Goal: Information Seeking & Learning: Learn about a topic

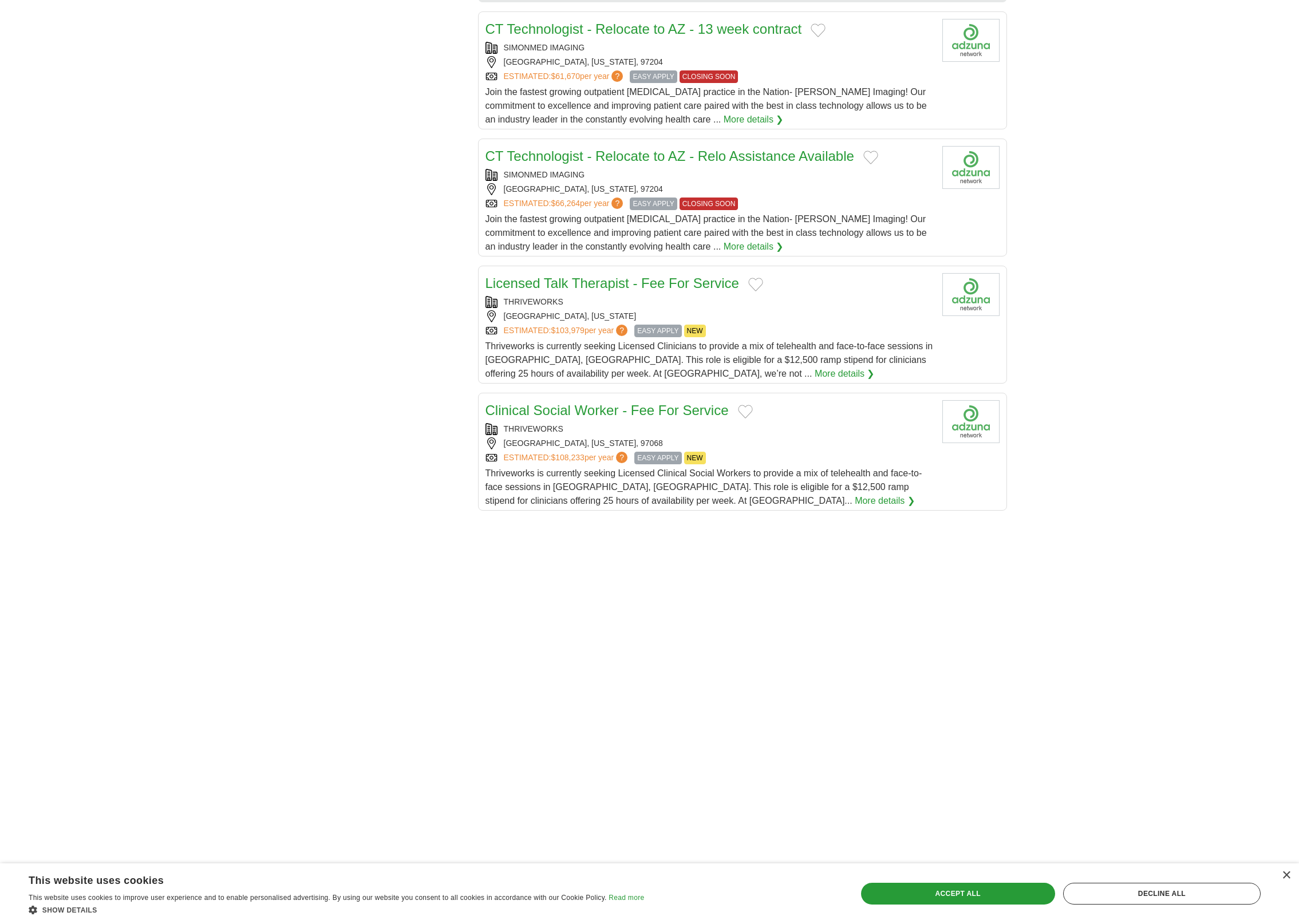
scroll to position [1501, 0]
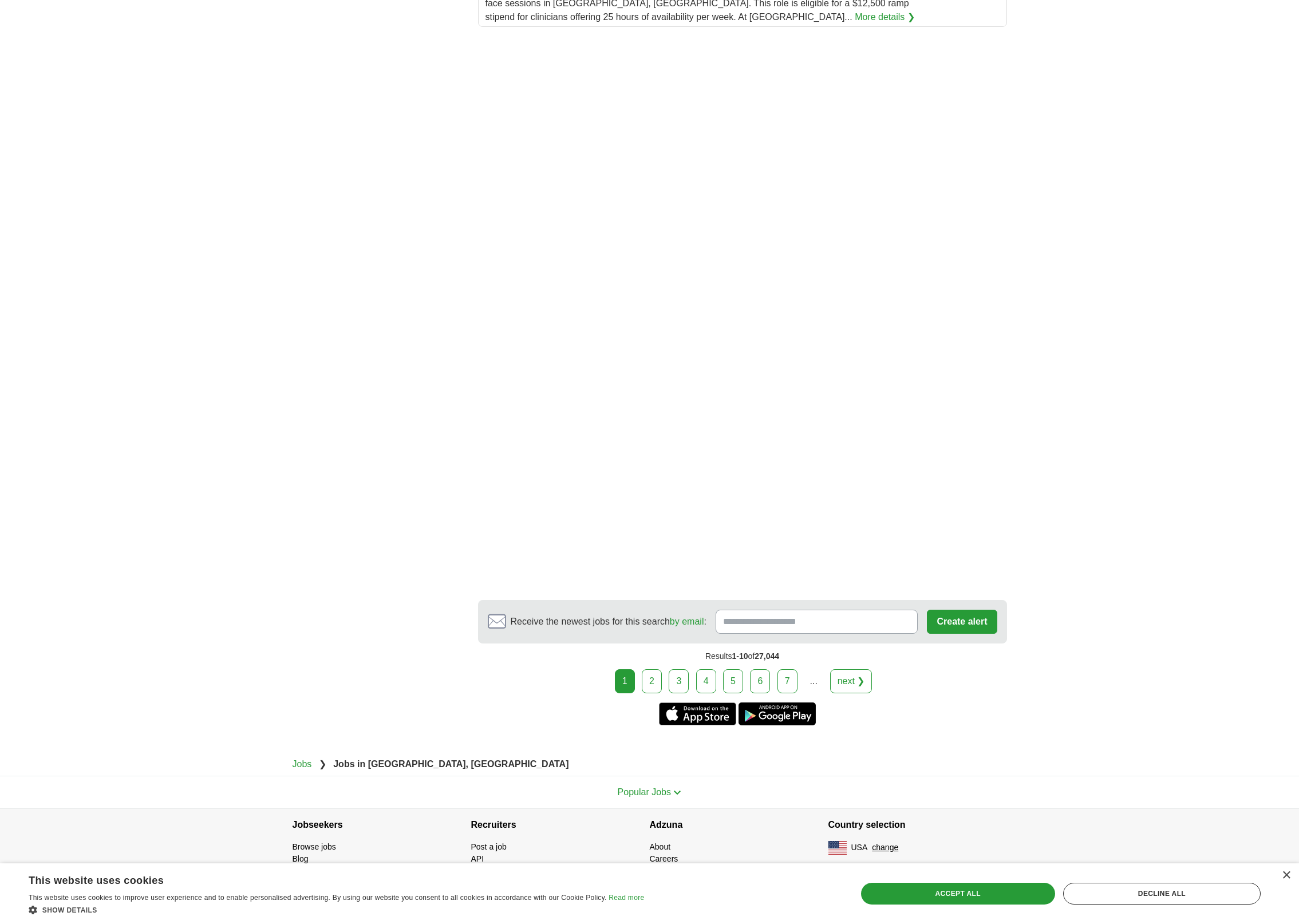
click at [648, 680] on link "2" at bounding box center [652, 681] width 20 height 24
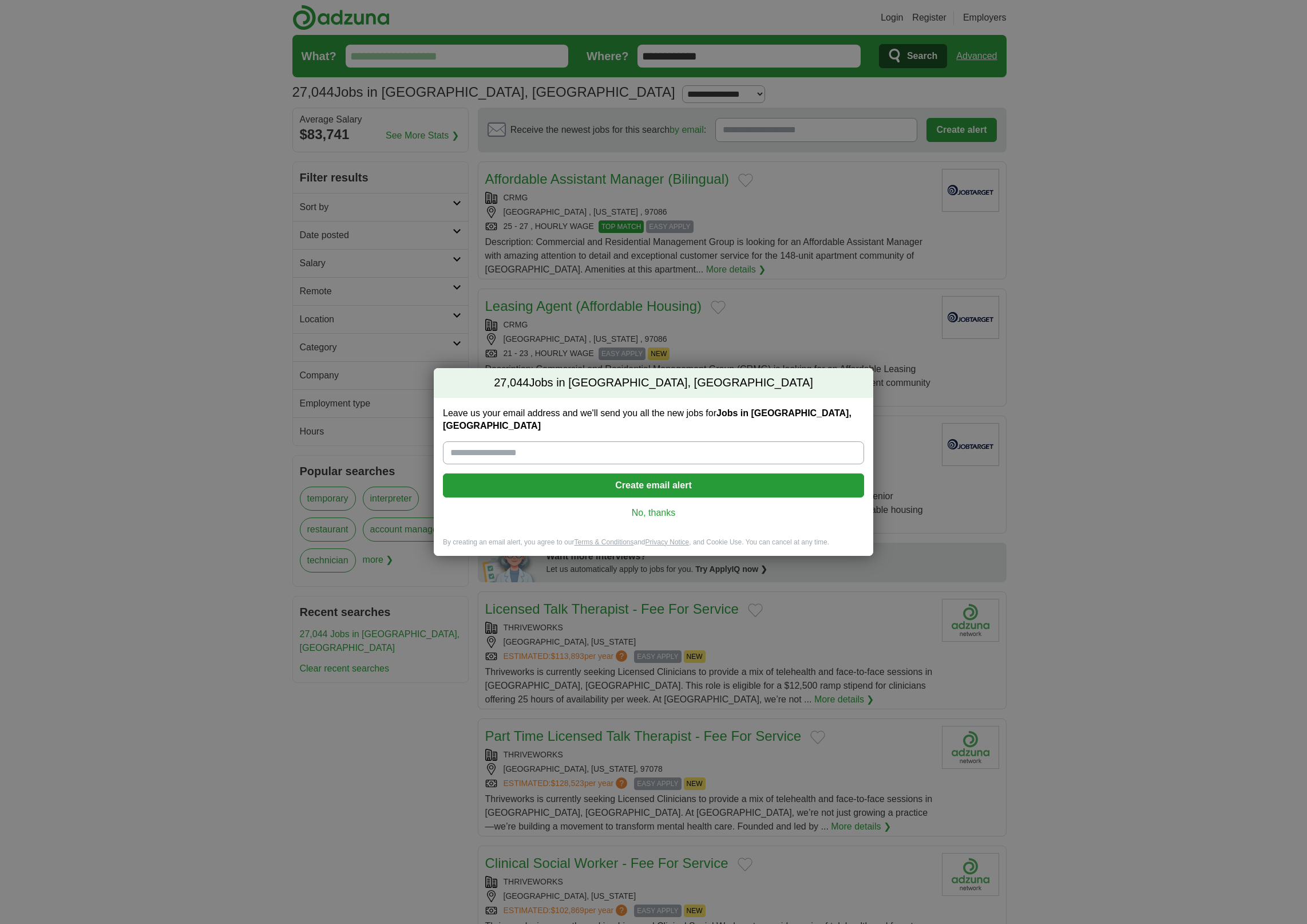
click at [649, 507] on link "No, thanks" at bounding box center [653, 513] width 403 height 13
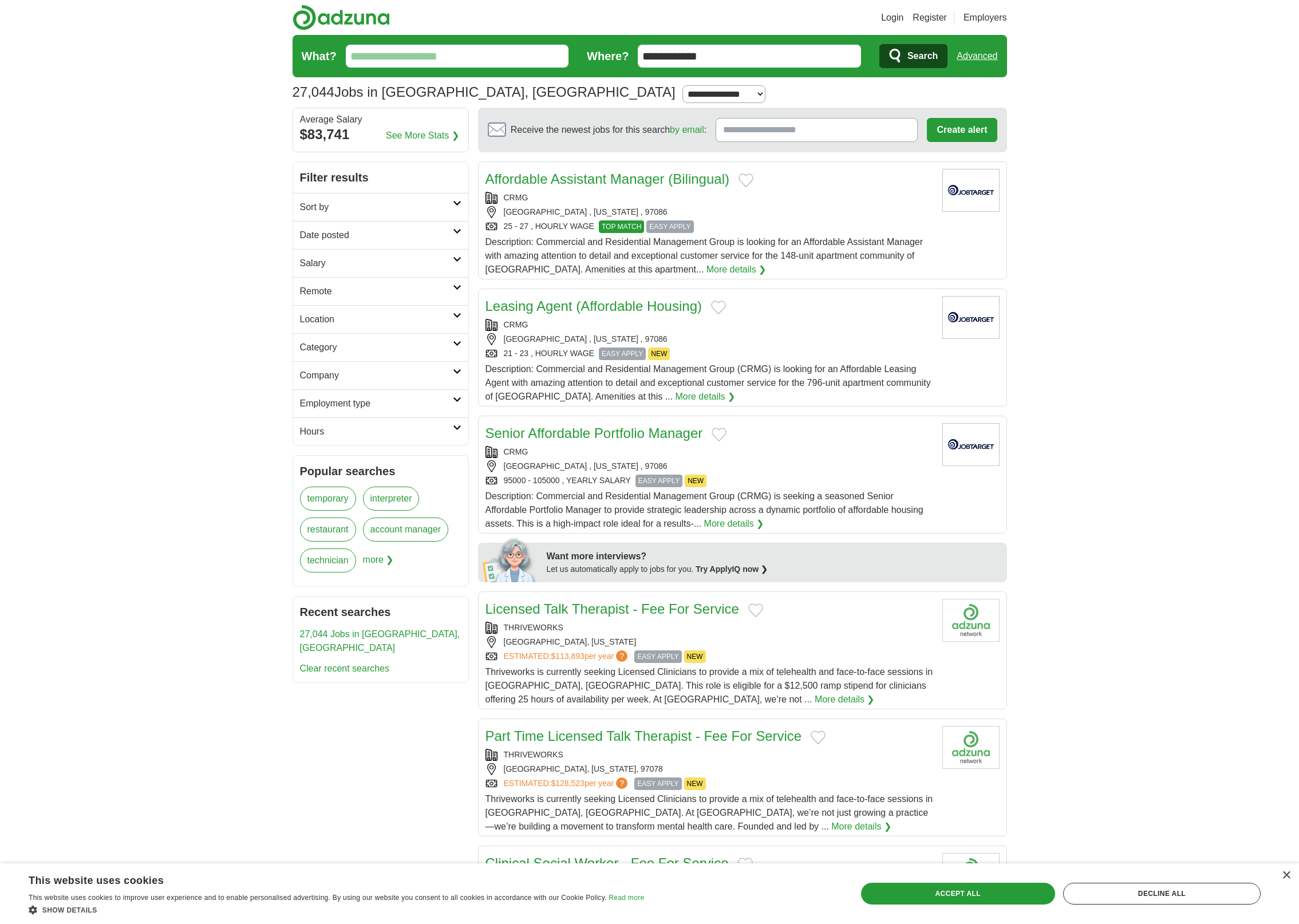
click at [364, 260] on h2 "Salary" at bounding box center [376, 263] width 153 height 14
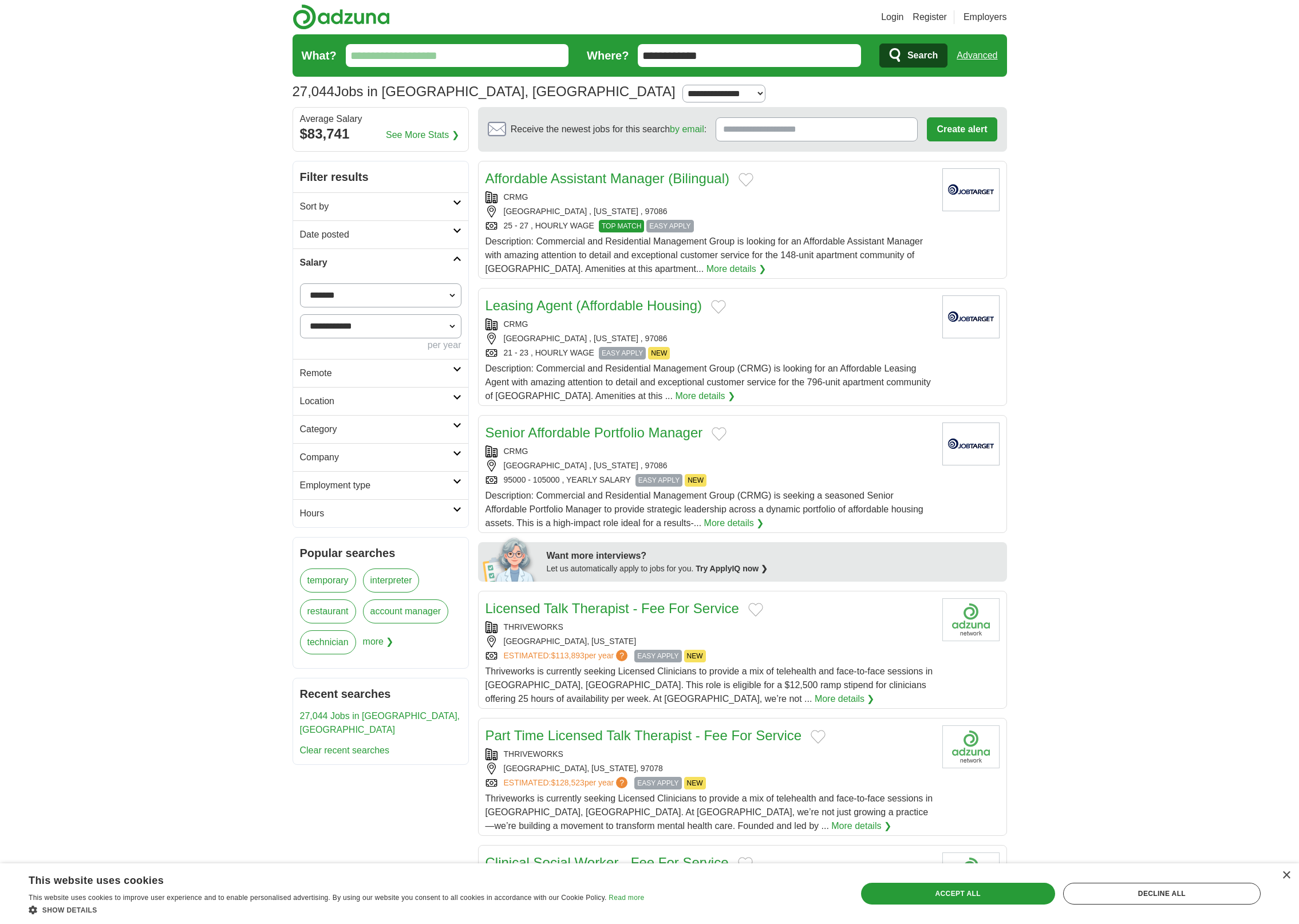
scroll to position [2, 0]
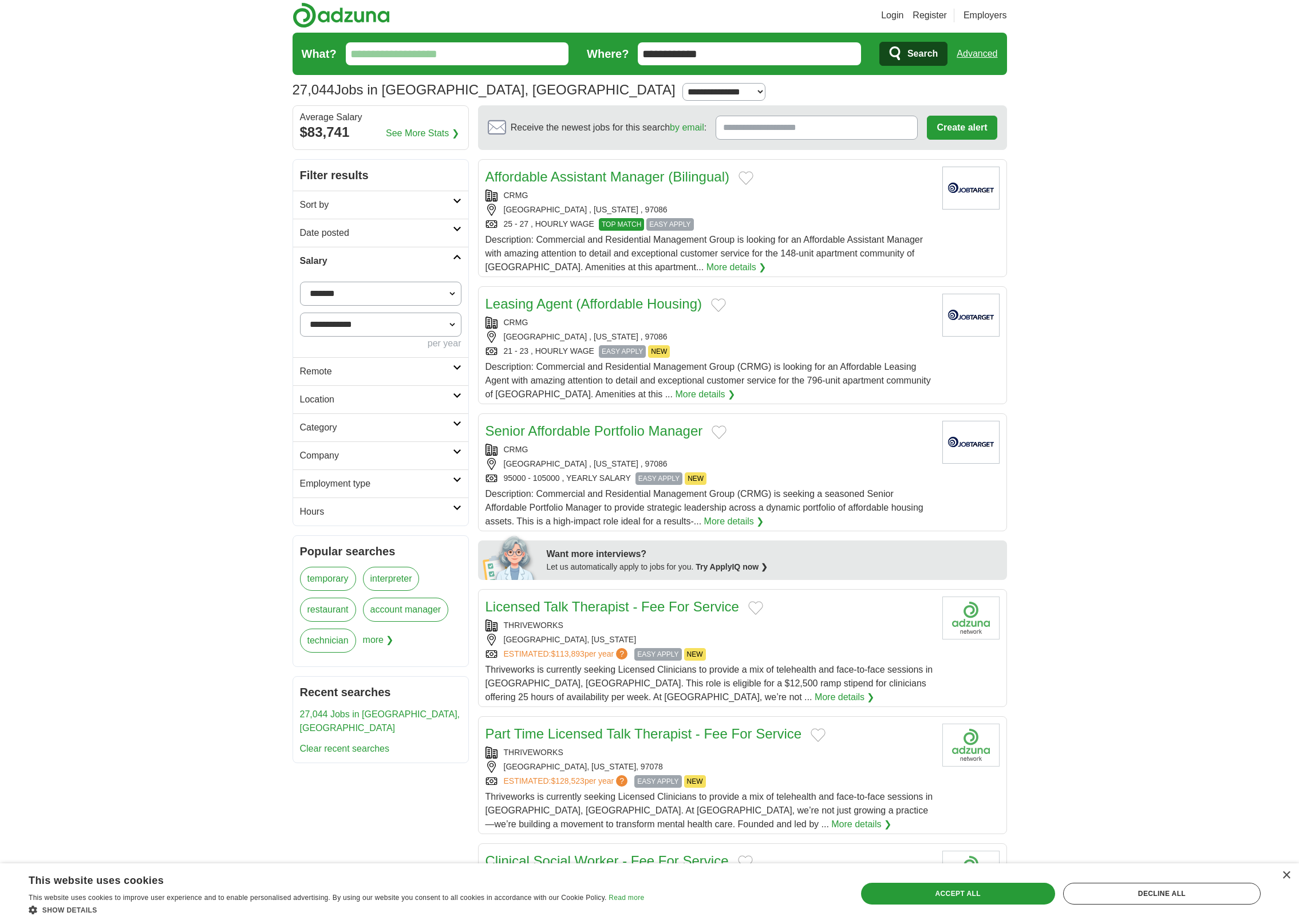
click at [423, 367] on h2 "Remote" at bounding box center [376, 371] width 153 height 14
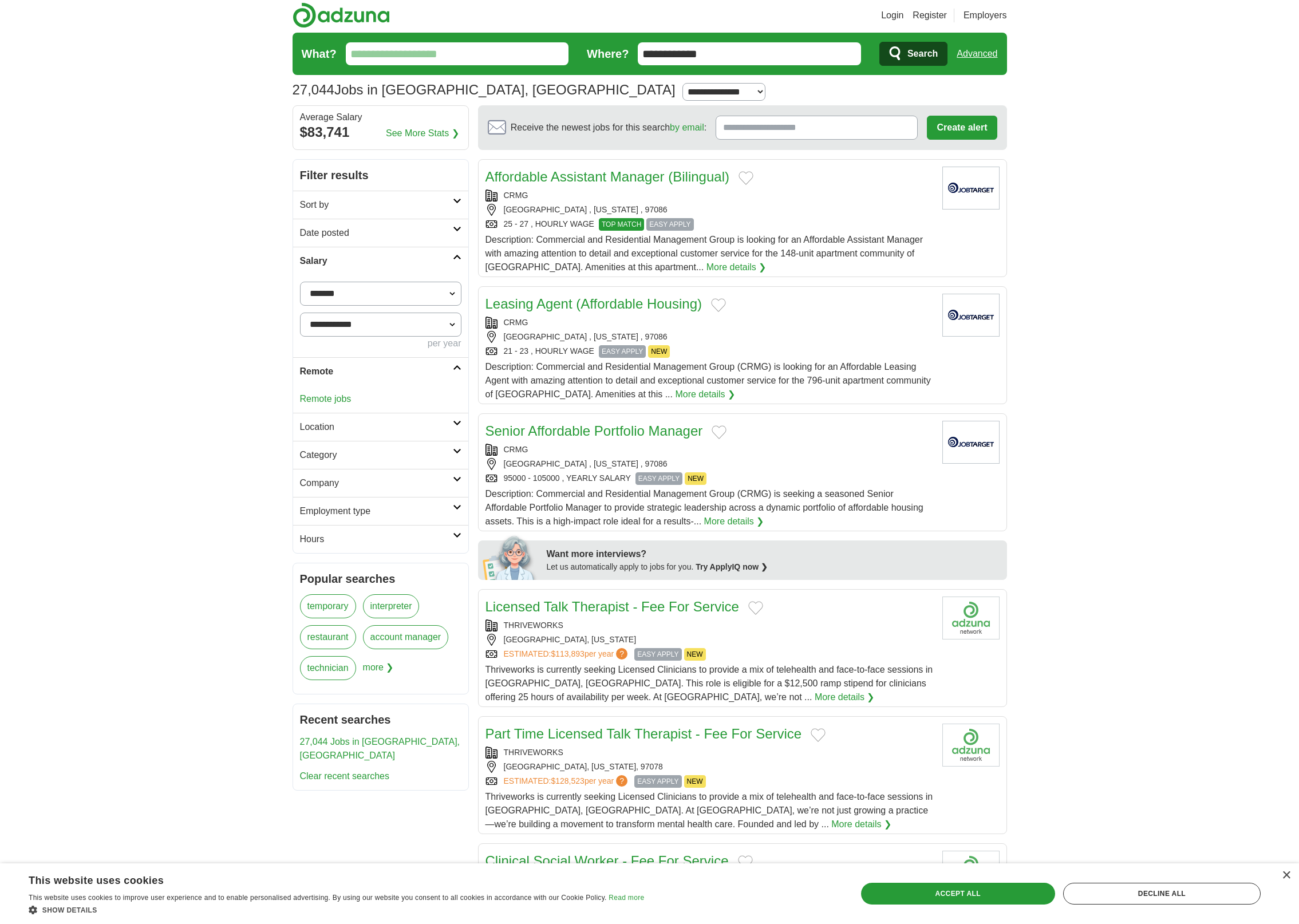
click at [320, 400] on link "Remote jobs" at bounding box center [326, 399] width 52 height 10
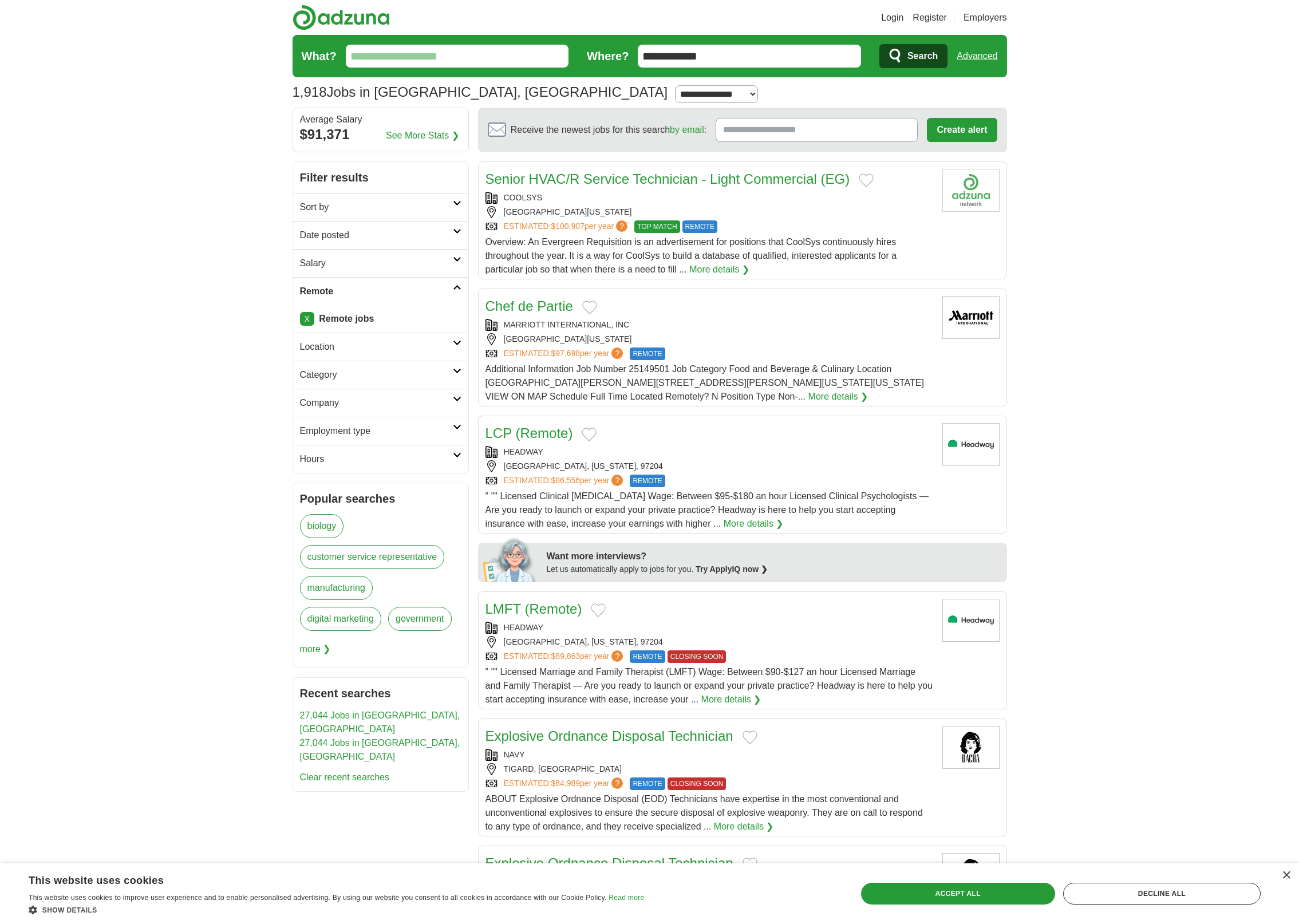
click at [305, 313] on link "X" at bounding box center [307, 319] width 14 height 14
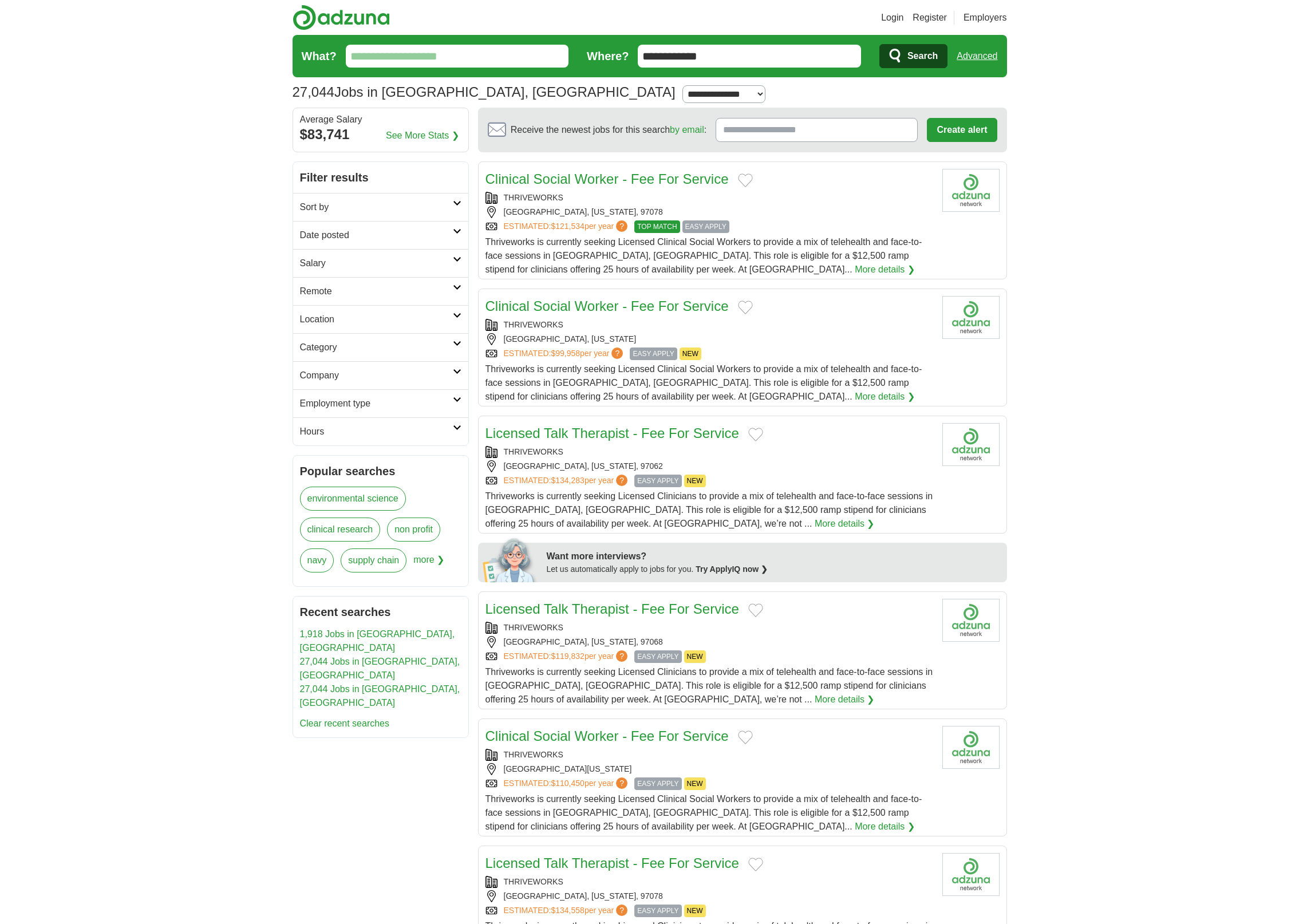
click at [451, 315] on h2 "Location" at bounding box center [376, 319] width 153 height 14
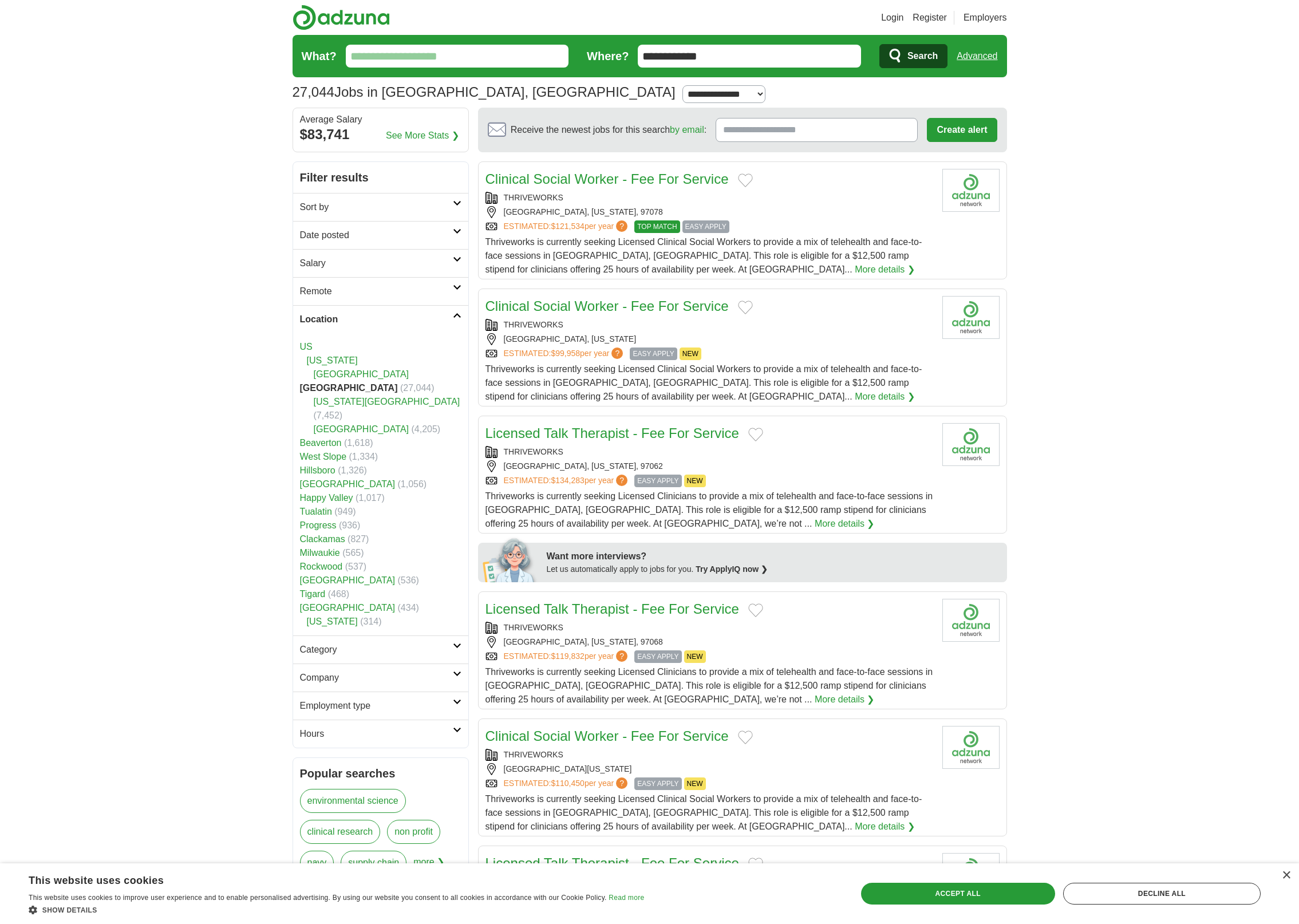
click at [351, 643] on h2 "Category" at bounding box center [376, 650] width 153 height 14
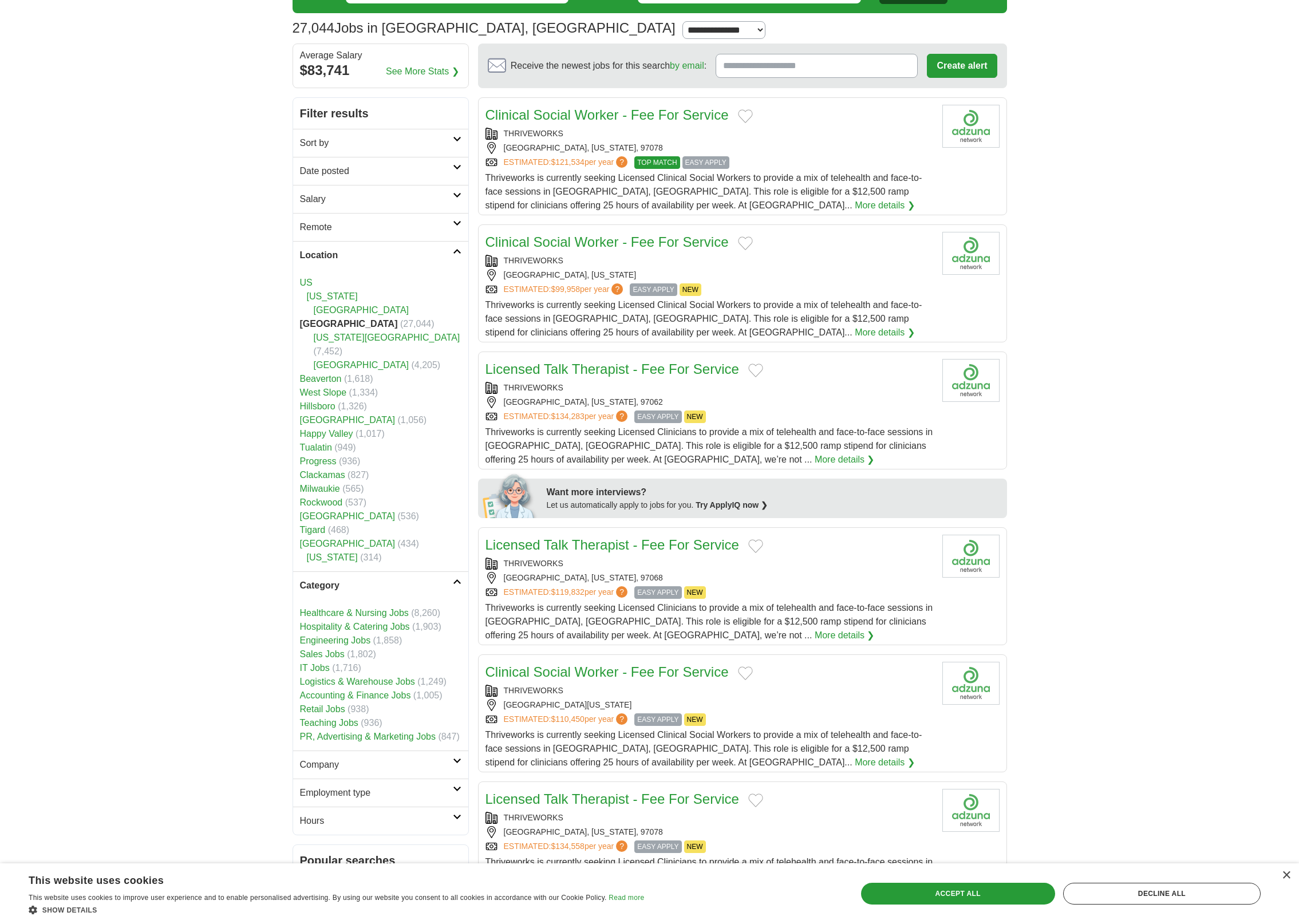
scroll to position [141, 0]
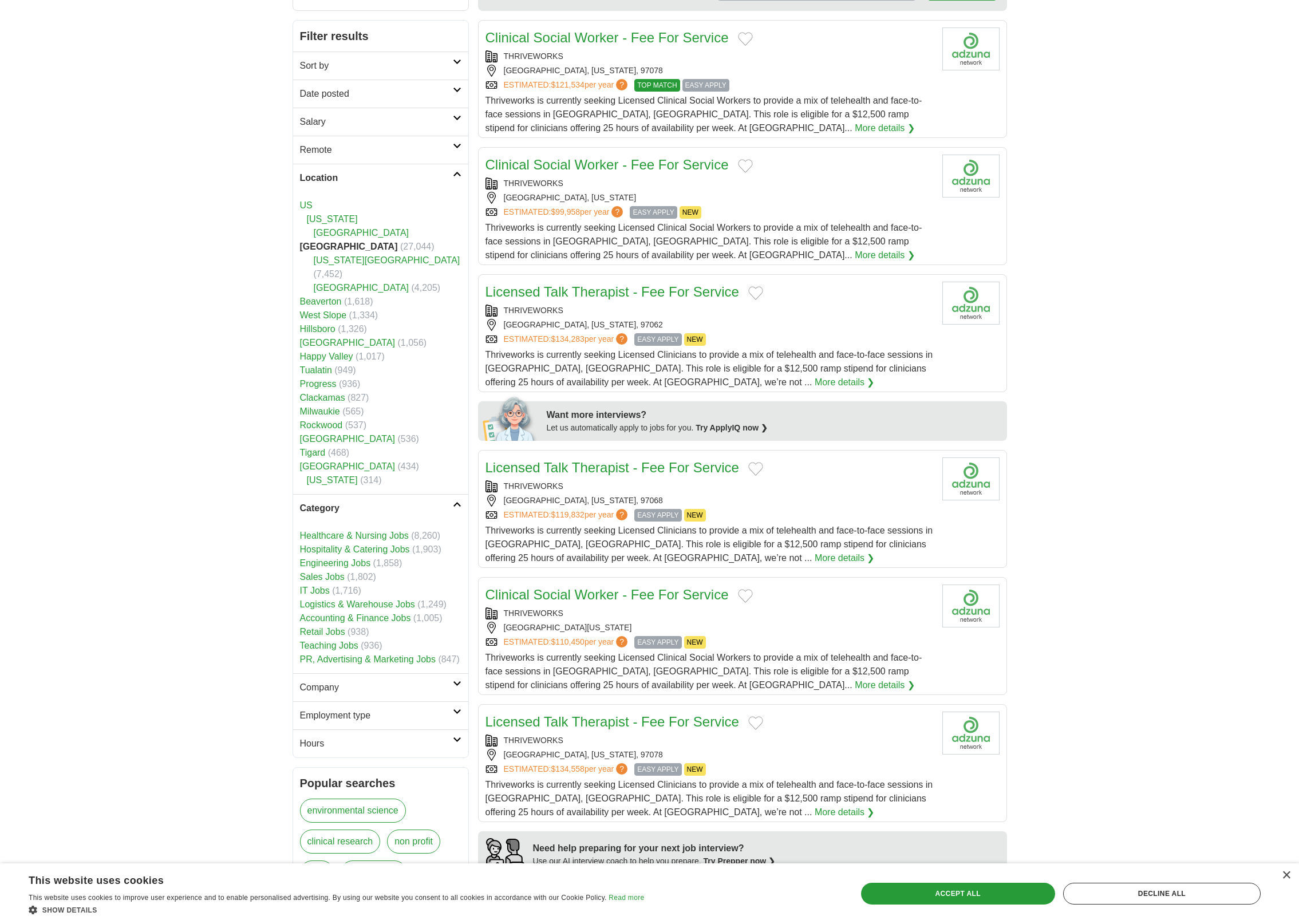
click at [345, 680] on h2 "Company" at bounding box center [376, 687] width 153 height 14
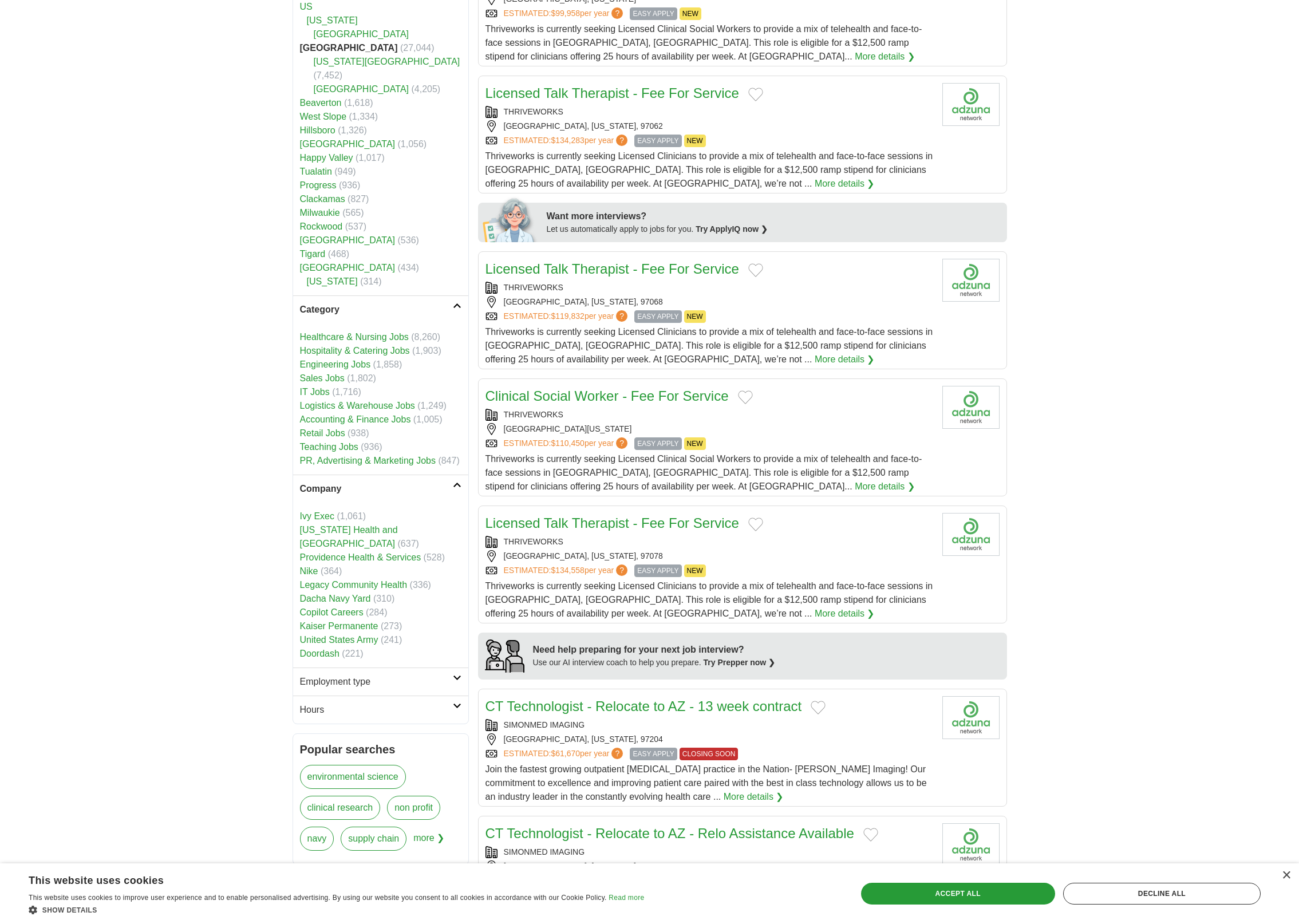
scroll to position [506, 0]
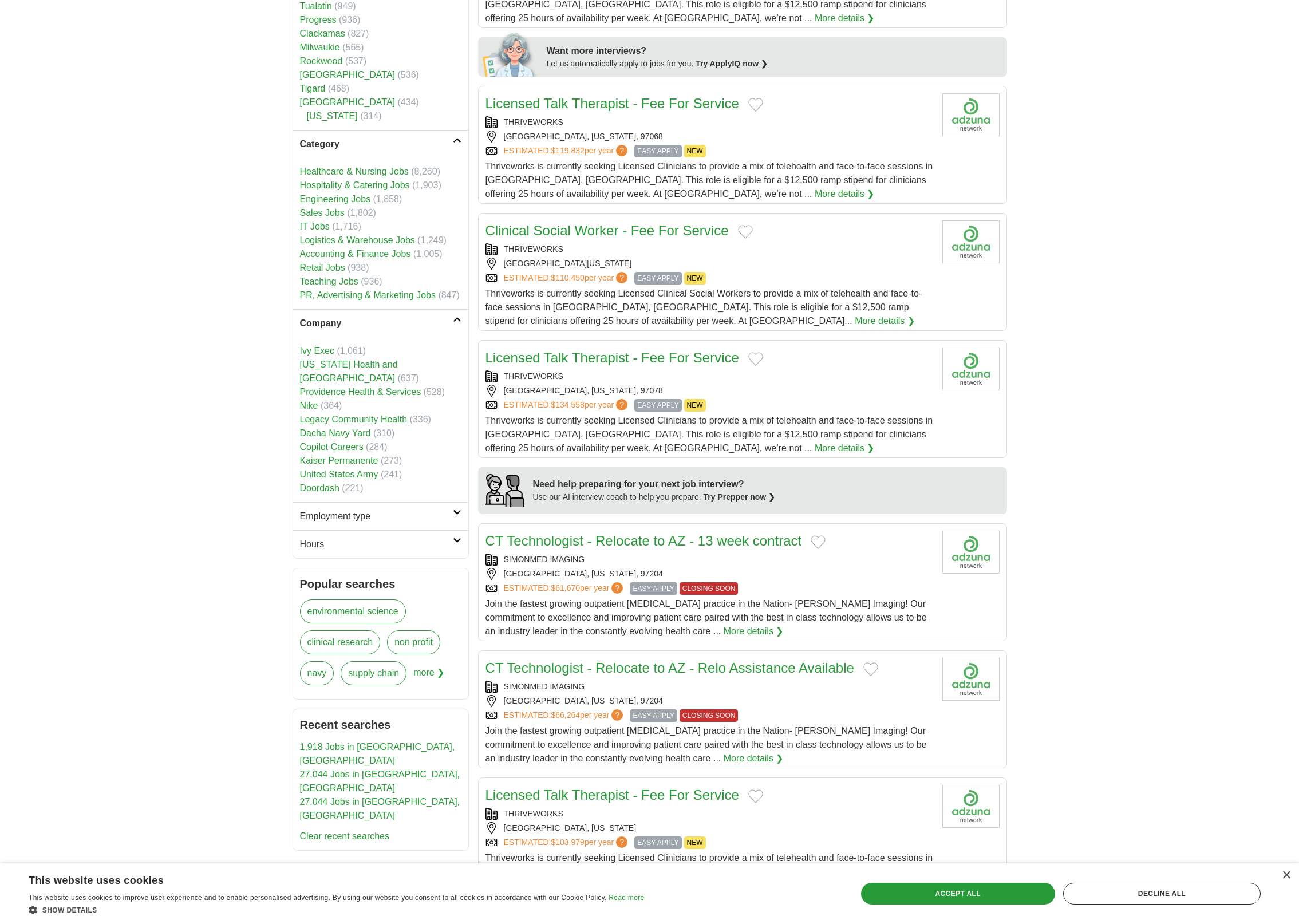
click at [362, 551] on aside "**********" at bounding box center [380, 254] width 176 height 1195
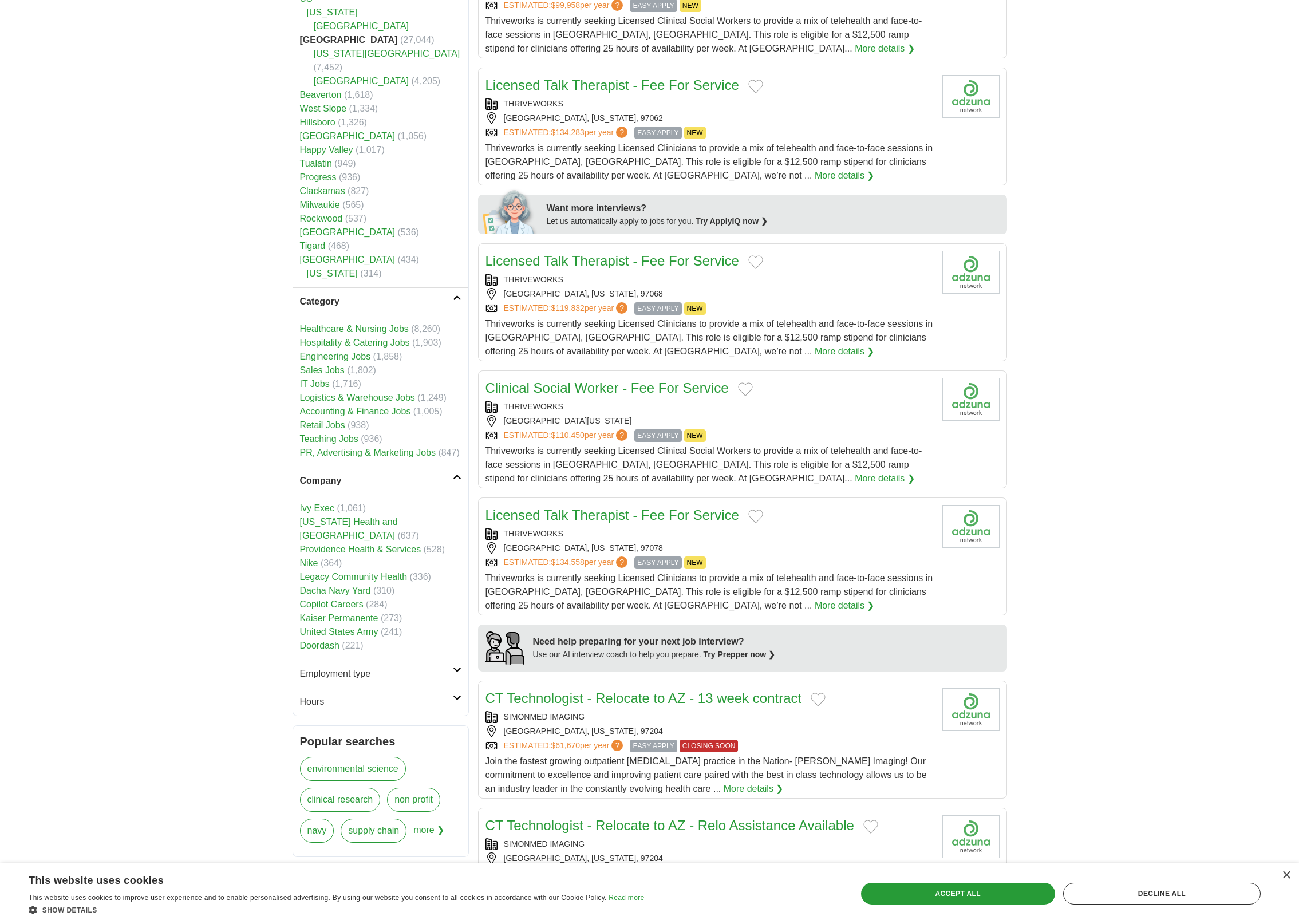
scroll to position [364, 0]
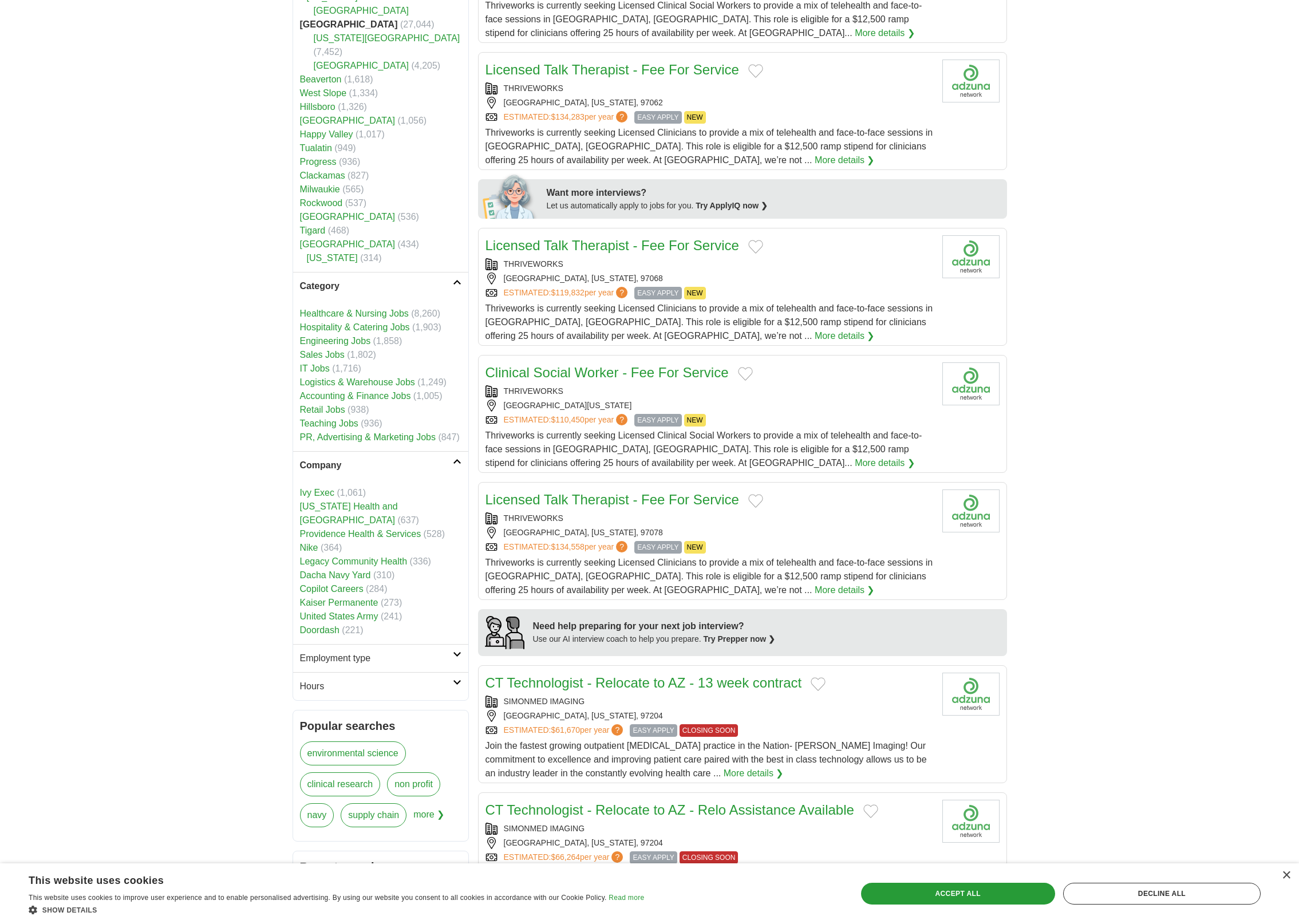
click at [324, 212] on link "[GEOGRAPHIC_DATA]" at bounding box center [347, 217] width 95 height 10
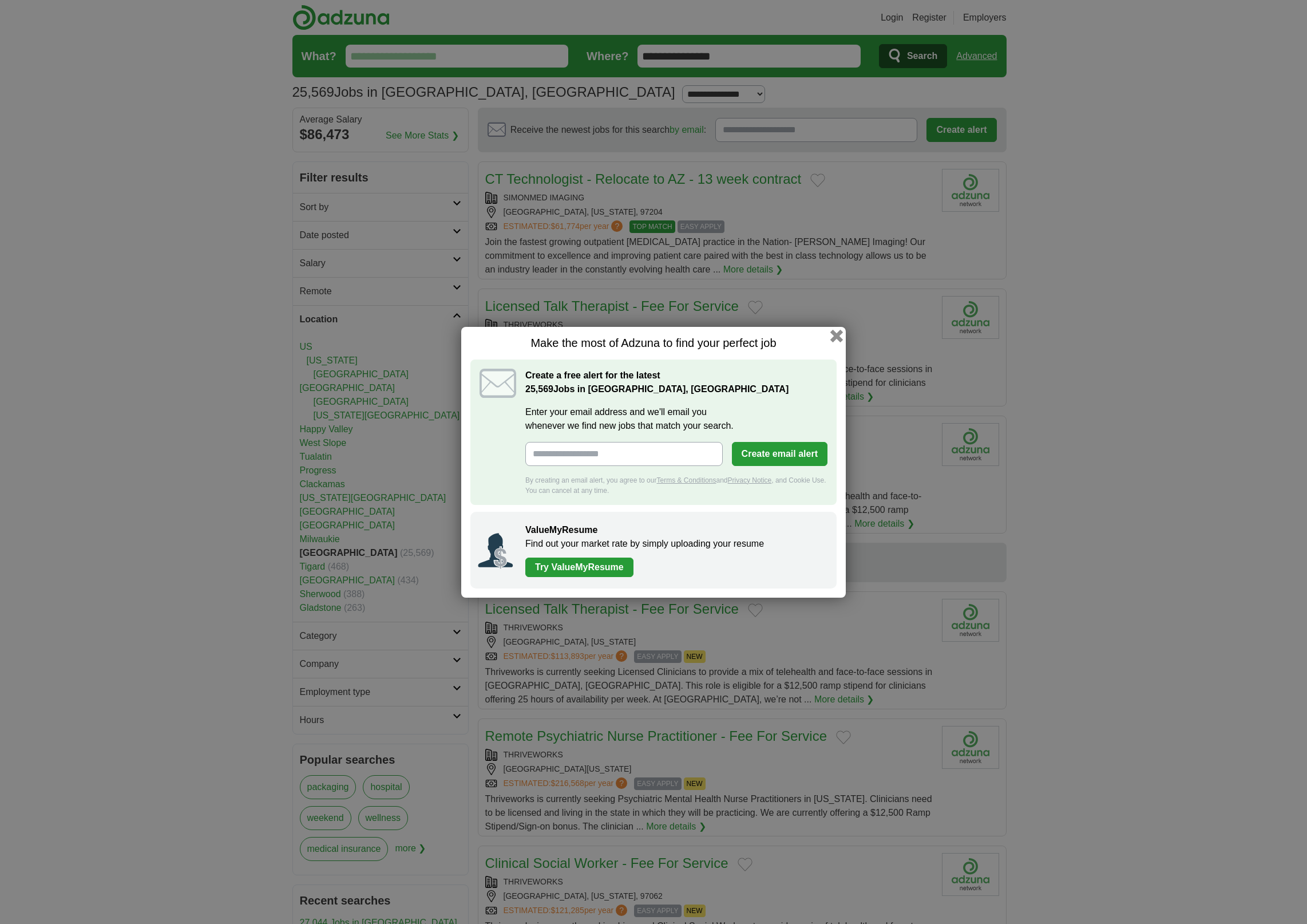
click at [834, 334] on button "button" at bounding box center [837, 336] width 13 height 13
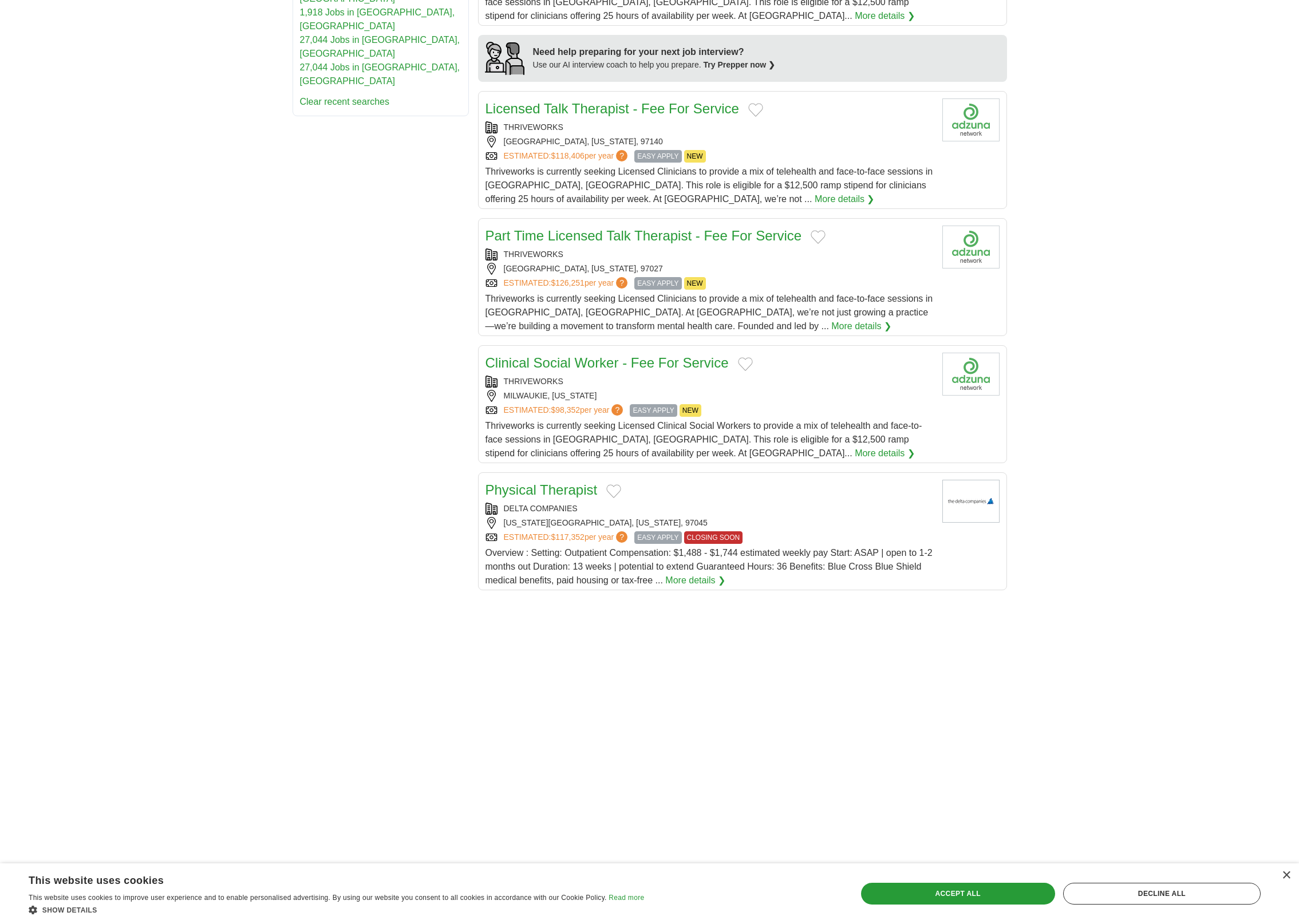
scroll to position [1378, 0]
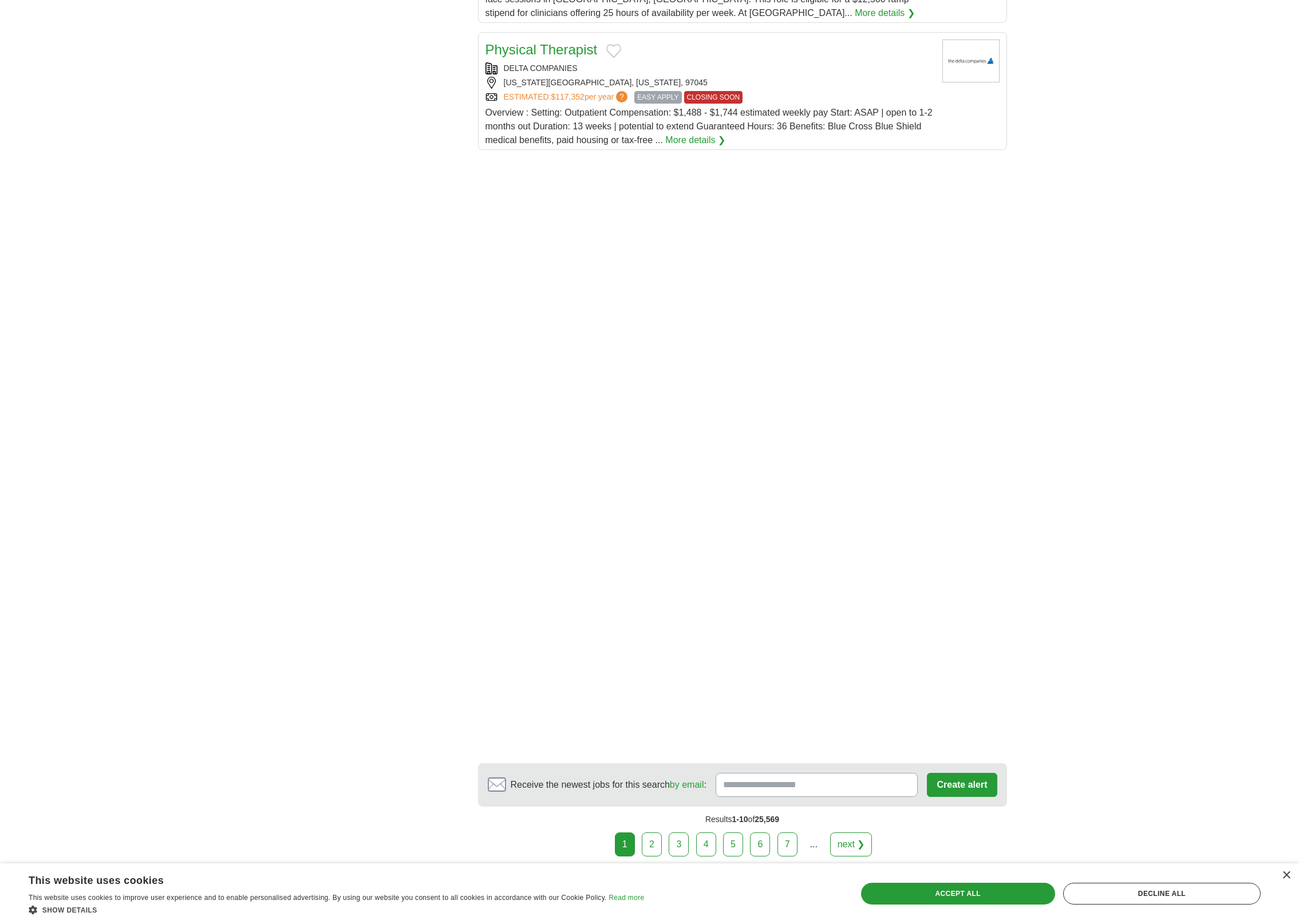
click at [655, 843] on link "2" at bounding box center [652, 844] width 20 height 24
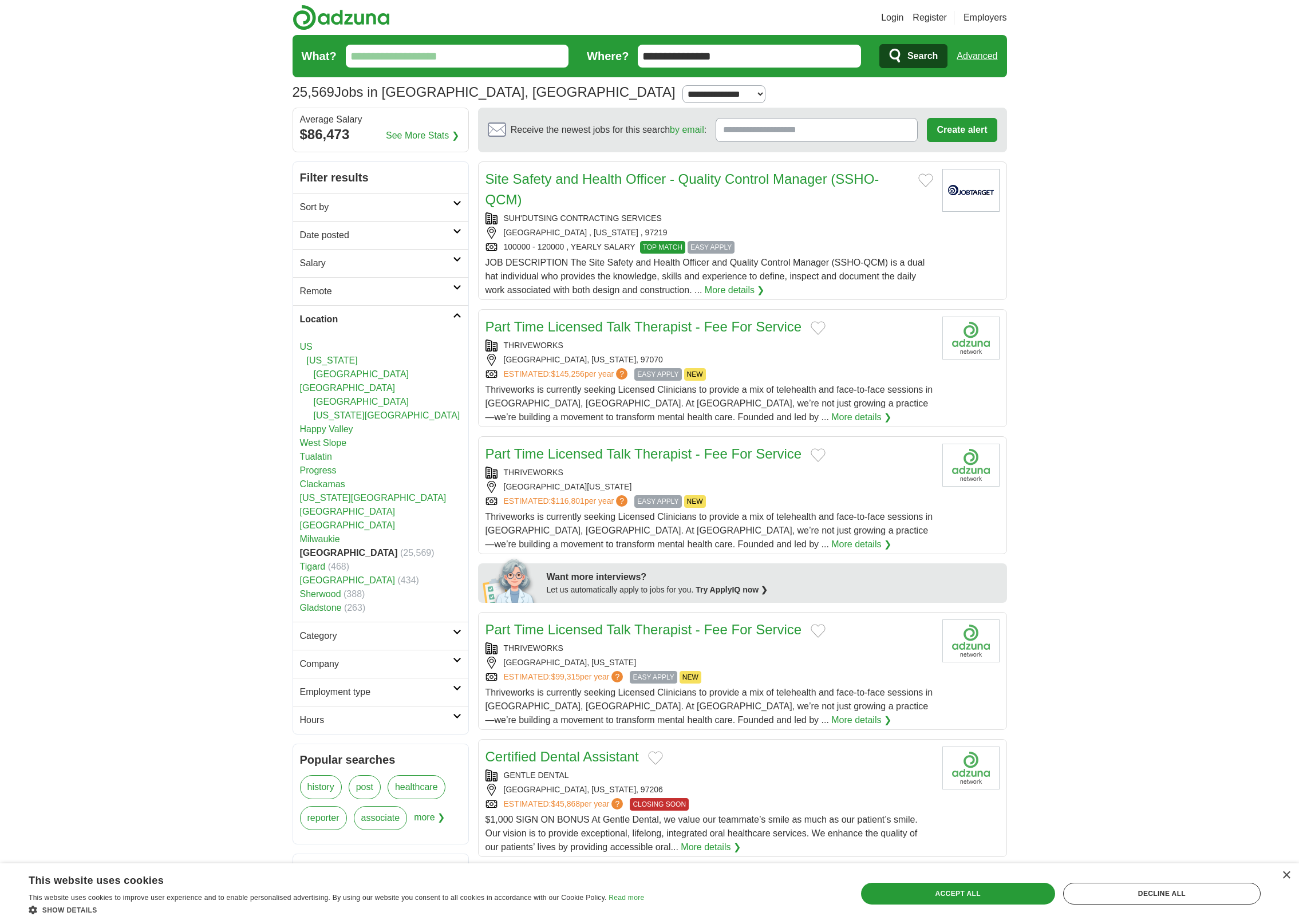
click at [314, 554] on strong "[GEOGRAPHIC_DATA]" at bounding box center [349, 553] width 98 height 10
click at [683, 95] on select "**********" at bounding box center [724, 94] width 83 height 18
select select "**"
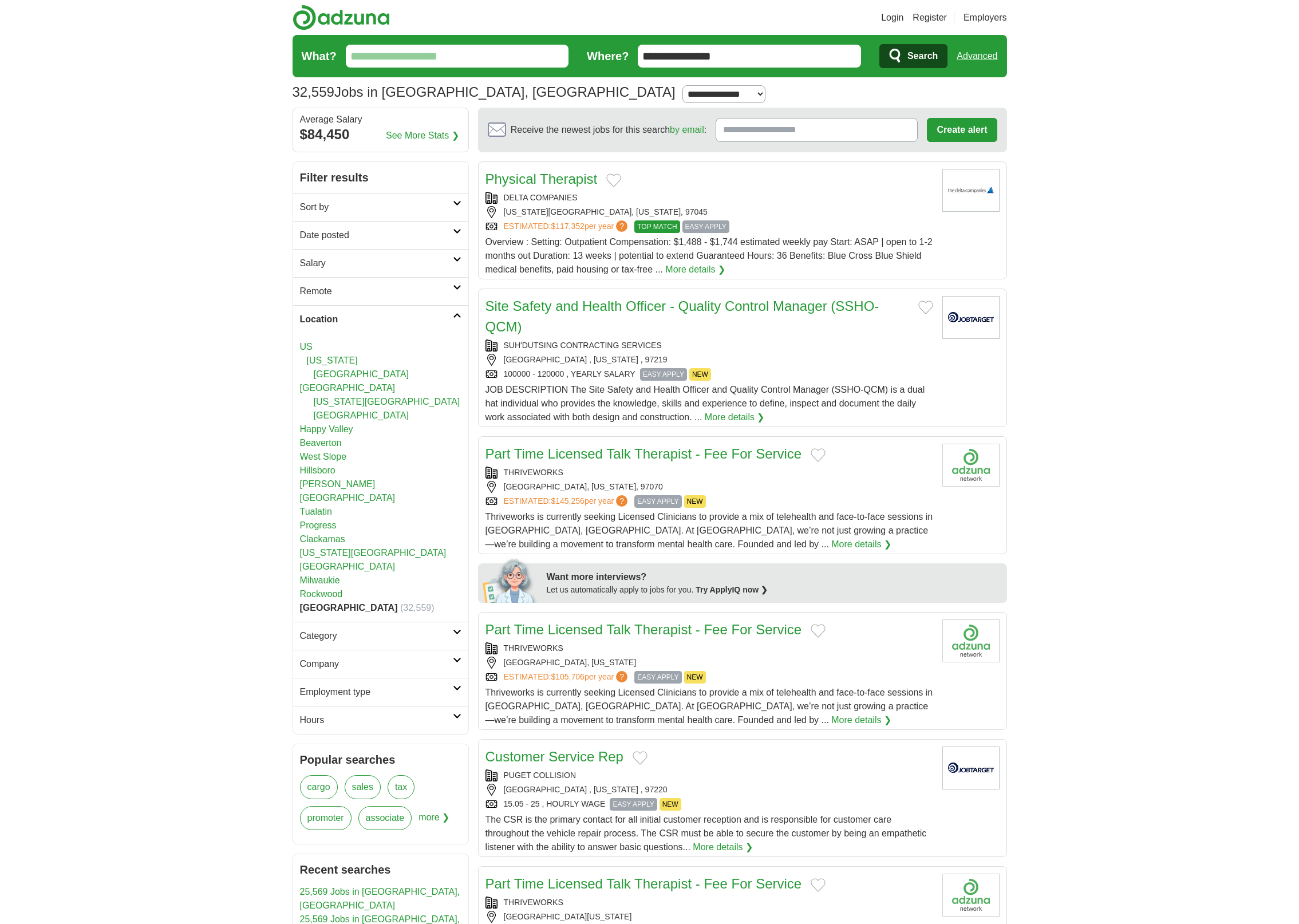
click at [428, 816] on span "more ❯" at bounding box center [433, 821] width 31 height 31
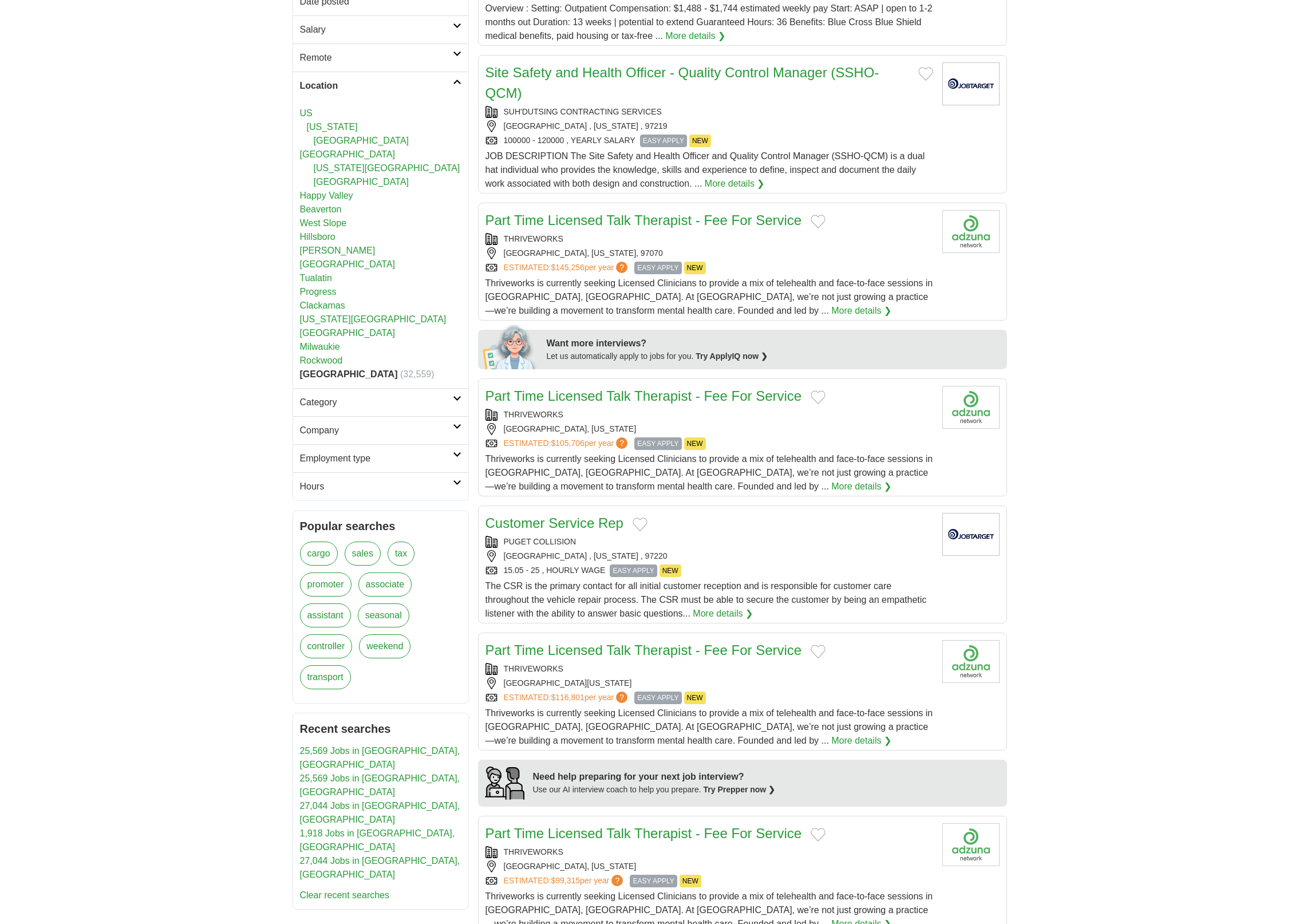
scroll to position [236, 0]
click at [361, 458] on h2 "Employment type" at bounding box center [376, 456] width 153 height 14
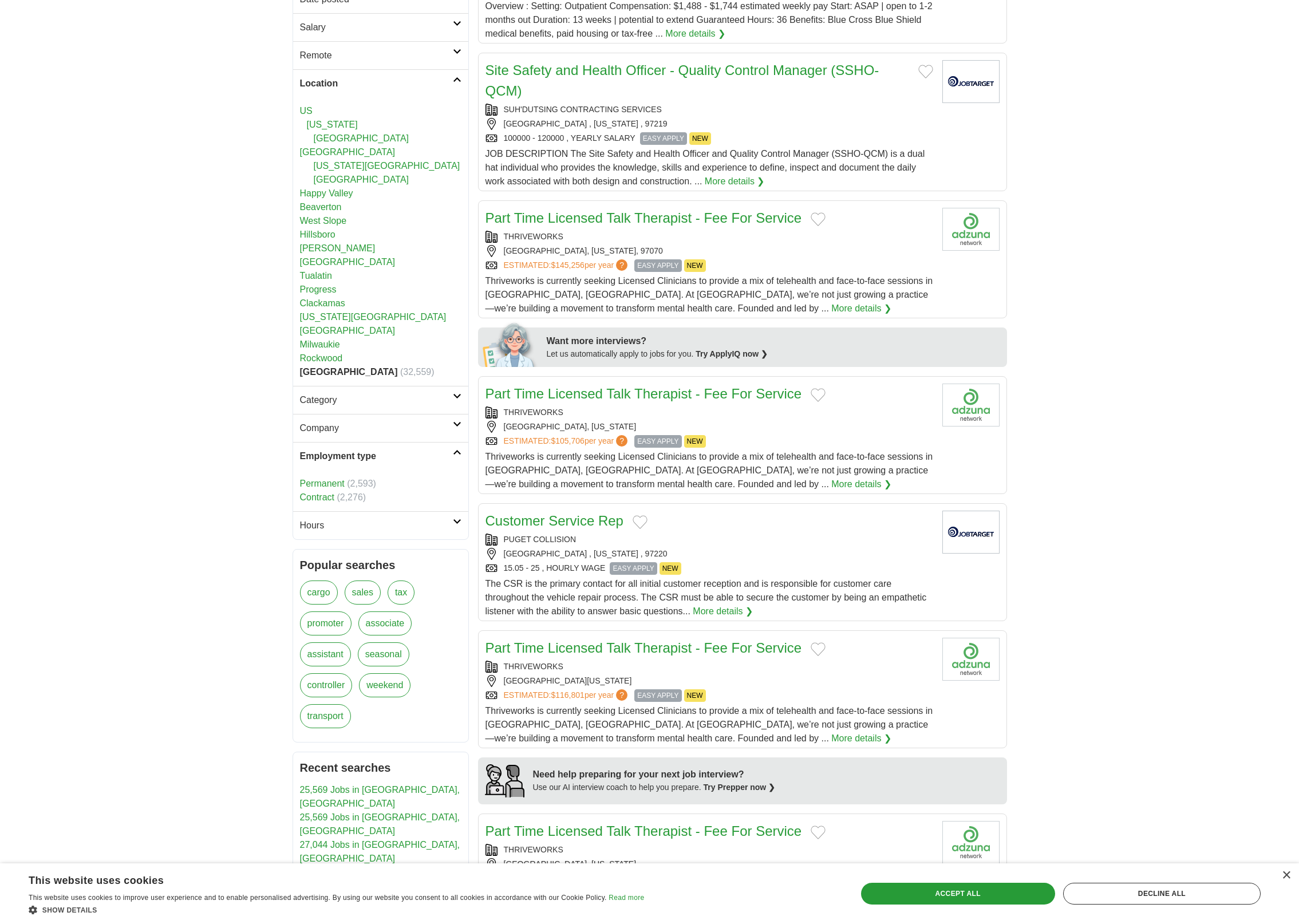
click at [361, 457] on h2 "Employment type" at bounding box center [376, 456] width 153 height 14
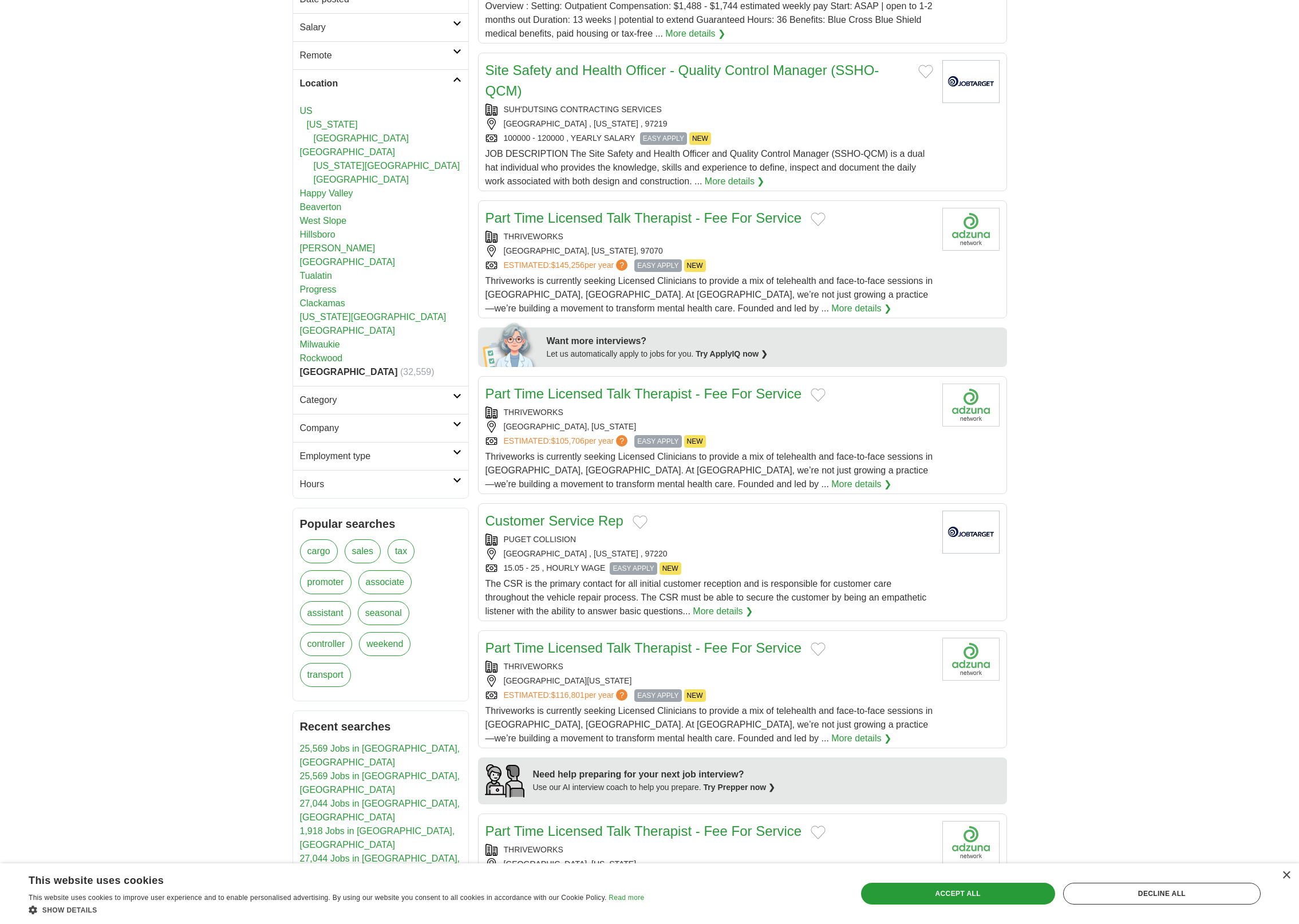
click at [355, 403] on h2 "Category" at bounding box center [376, 400] width 153 height 14
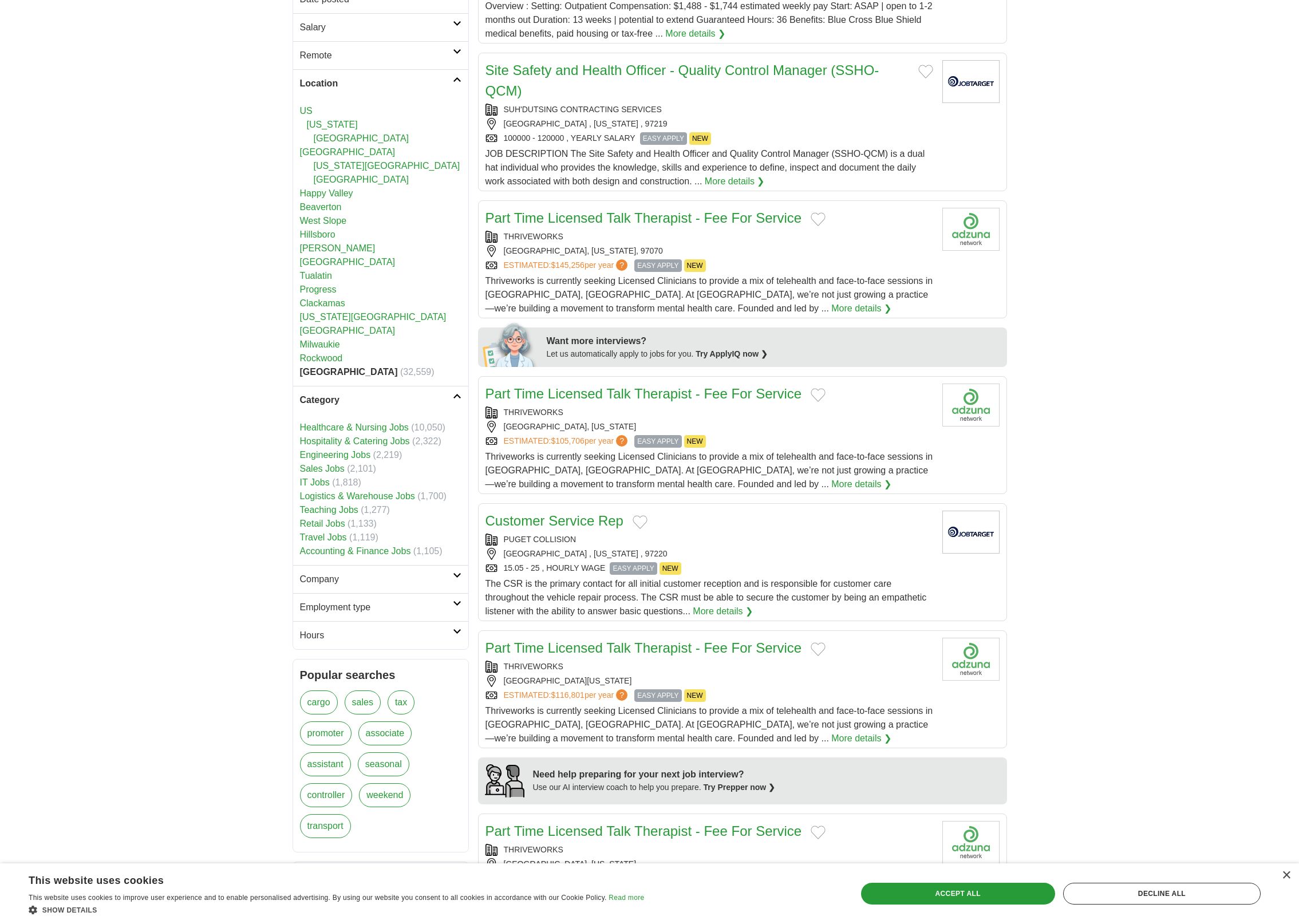
click at [341, 499] on link "Logistics & Warehouse Jobs" at bounding box center [358, 496] width 115 height 10
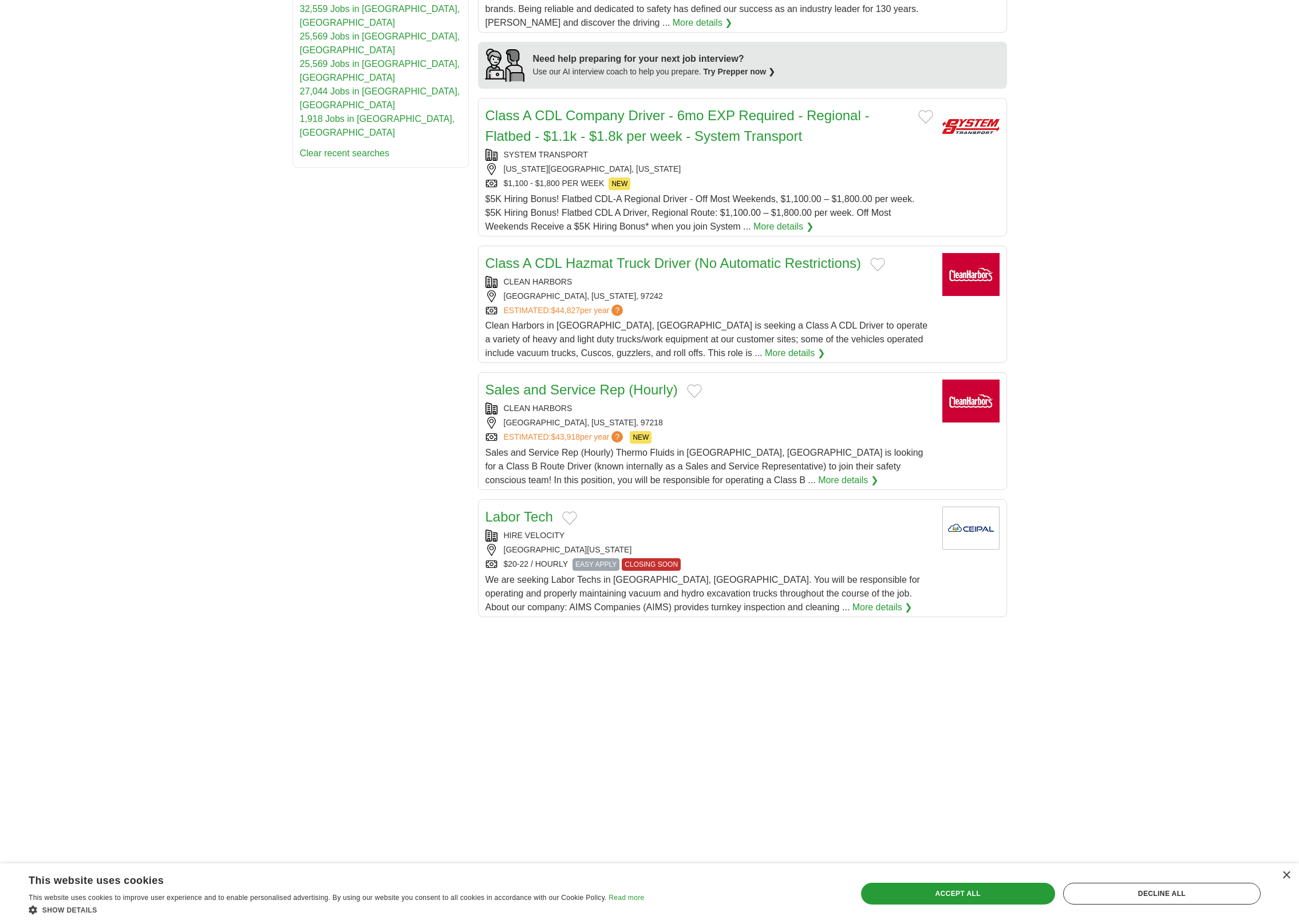
scroll to position [986, 0]
